Goal: Navigation & Orientation: Find specific page/section

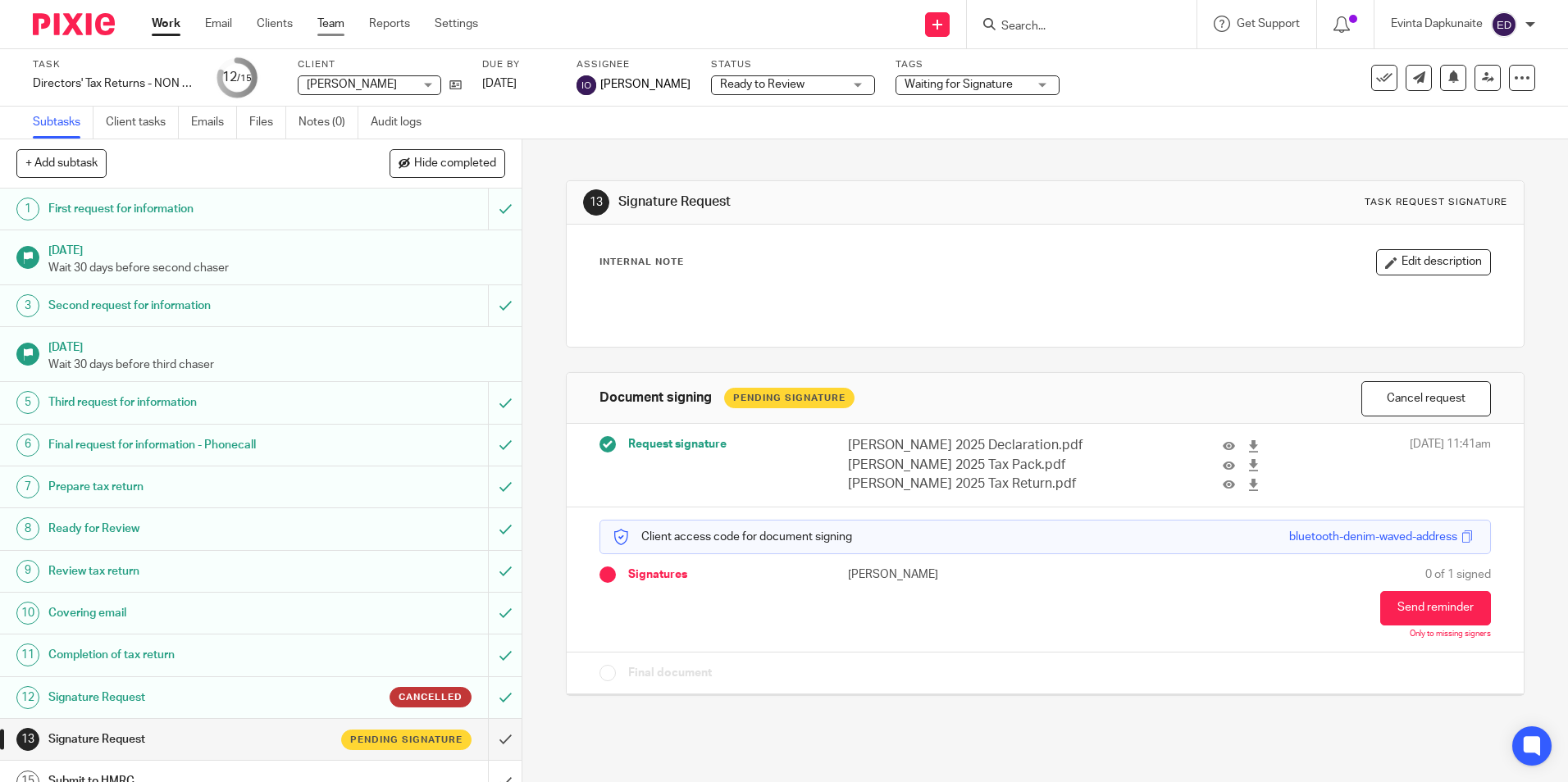
scroll to position [63, 0]
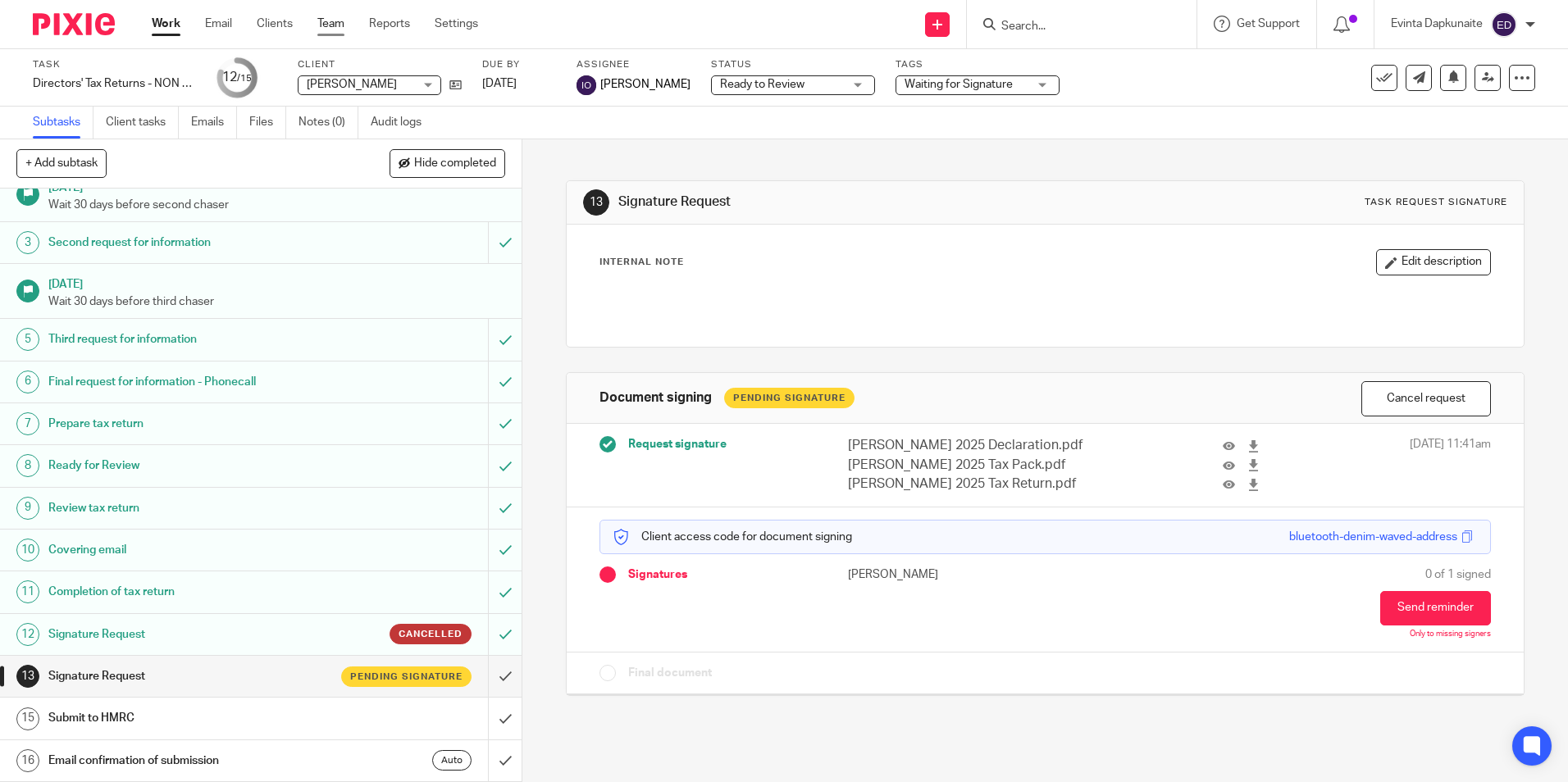
drag, startPoint x: 0, startPoint y: 0, endPoint x: 344, endPoint y: 18, distance: 344.5
click at [344, 18] on link "Team" at bounding box center [331, 23] width 27 height 16
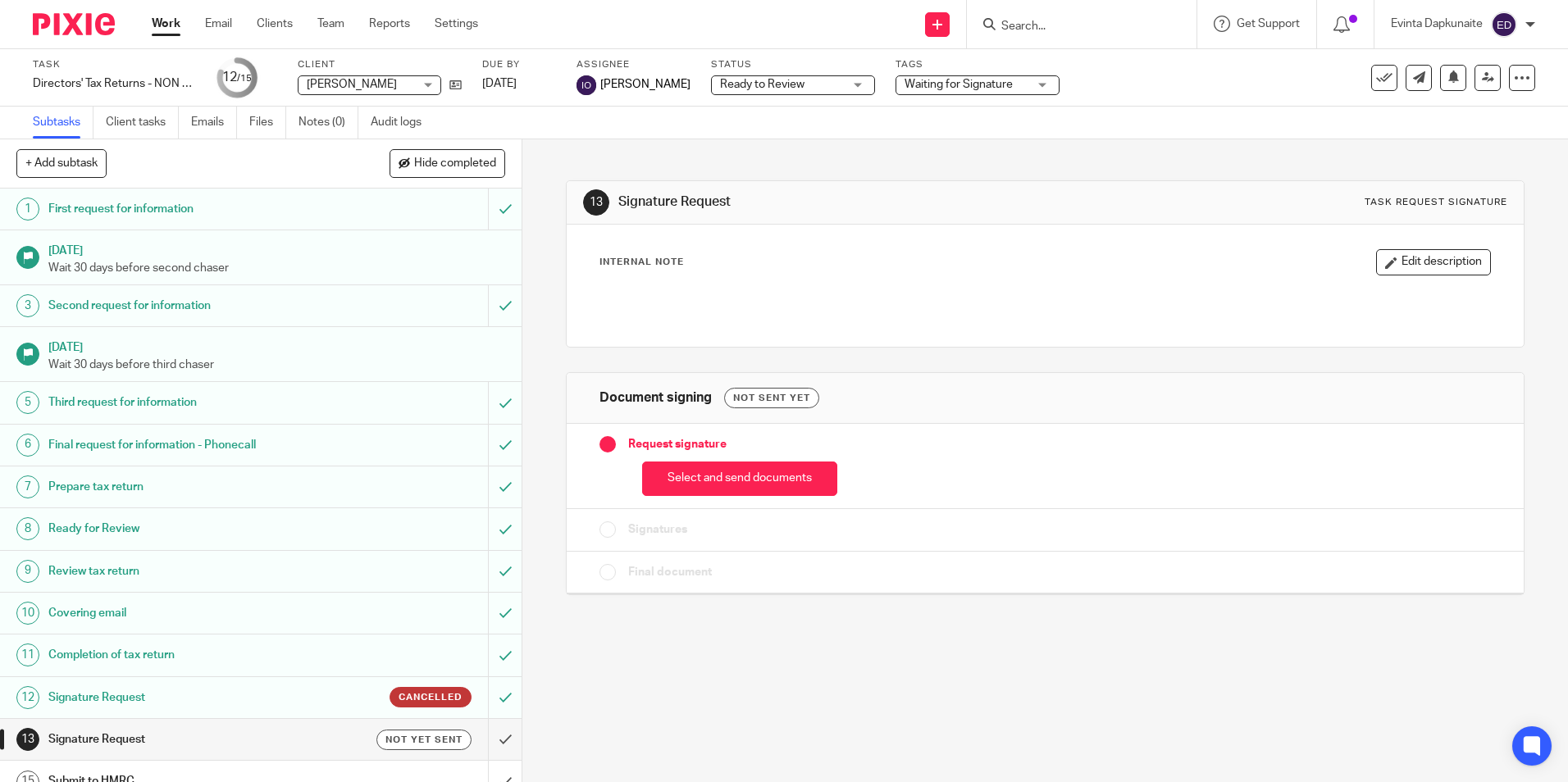
click at [330, 15] on div "Work Email Clients Team Reports Settings Work Email Clients Team Reports Settin…" at bounding box center [319, 23] width 368 height 48
click at [330, 16] on link "Team" at bounding box center [331, 23] width 27 height 16
